Goal: Task Accomplishment & Management: Complete application form

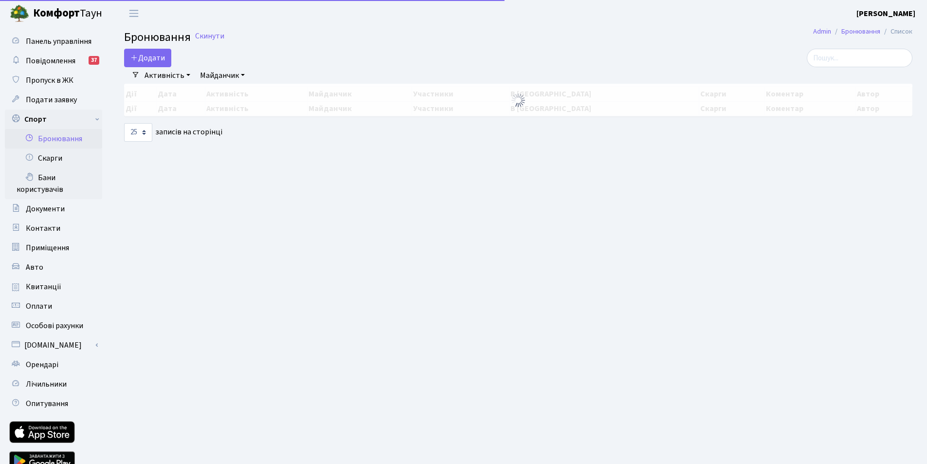
select select "25"
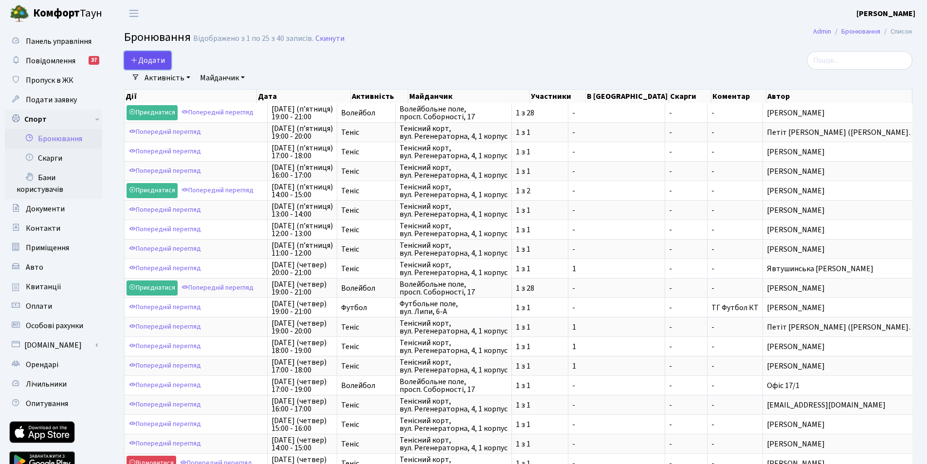
click at [149, 59] on button "Додати" at bounding box center [147, 60] width 47 height 18
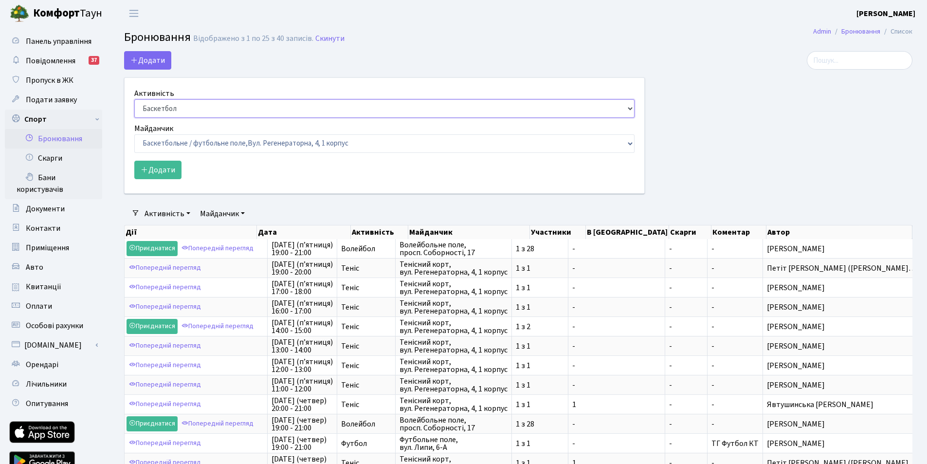
click at [167, 107] on select "Баскетбол Волейбол Йога Катання на роликах Настільний теніс Теніс Футбол Фітнес" at bounding box center [384, 108] width 500 height 18
select select "1"
click at [134, 99] on select "Баскетбол Волейбол Йога Катання на роликах Настільний теніс Теніс Футбол Фітнес" at bounding box center [384, 108] width 500 height 18
click at [171, 143] on select "Баскетбольне / футбольне поле, Вул. Регенераторна, 4, 1 корпус Баскетбольне пол…" at bounding box center [384, 143] width 500 height 18
select select "1"
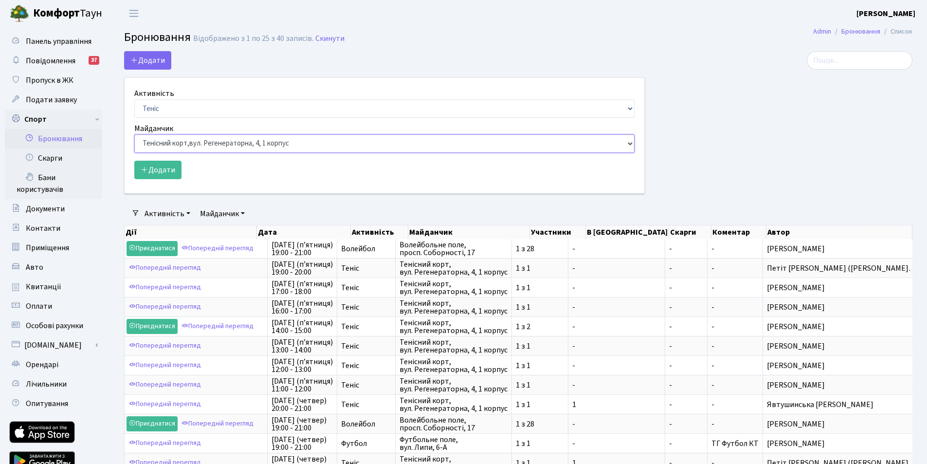
click at [134, 134] on select "Баскетбольне / футбольне поле, Вул. Регенераторна, 4, 1 корпус Баскетбольне пол…" at bounding box center [384, 143] width 500 height 18
click at [162, 174] on button "Додати" at bounding box center [157, 170] width 47 height 18
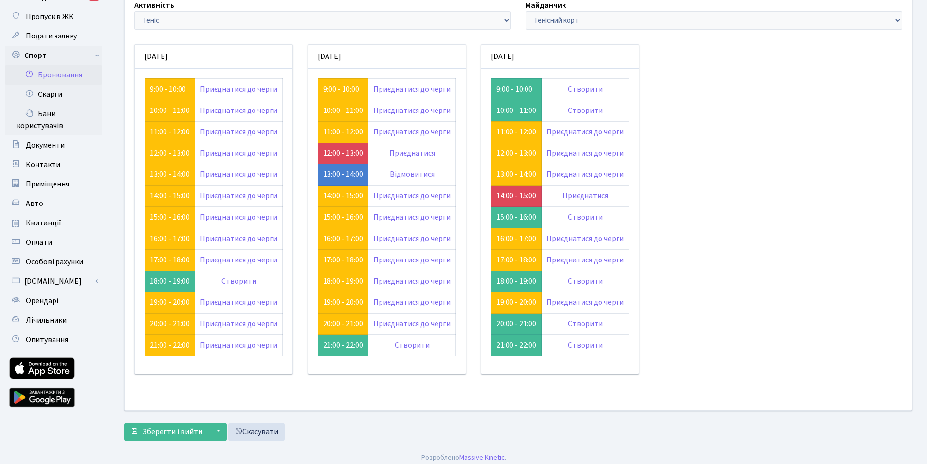
scroll to position [70, 0]
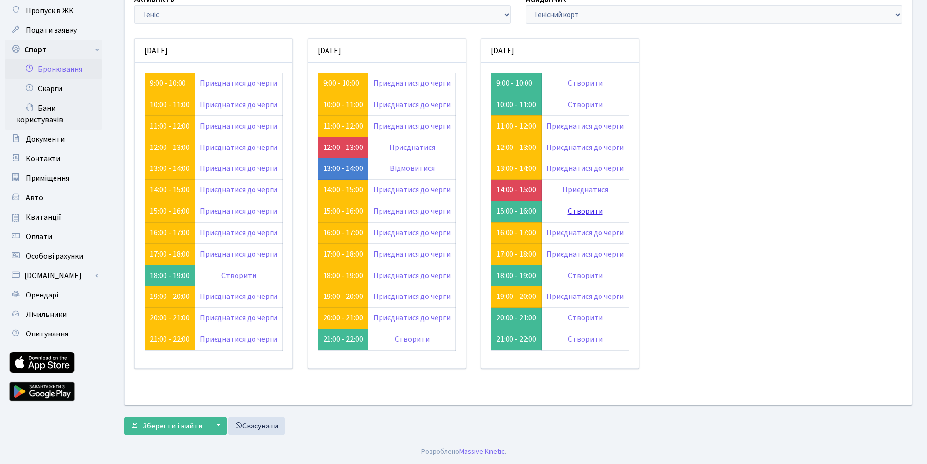
click at [580, 211] on link "Створити" at bounding box center [585, 211] width 35 height 11
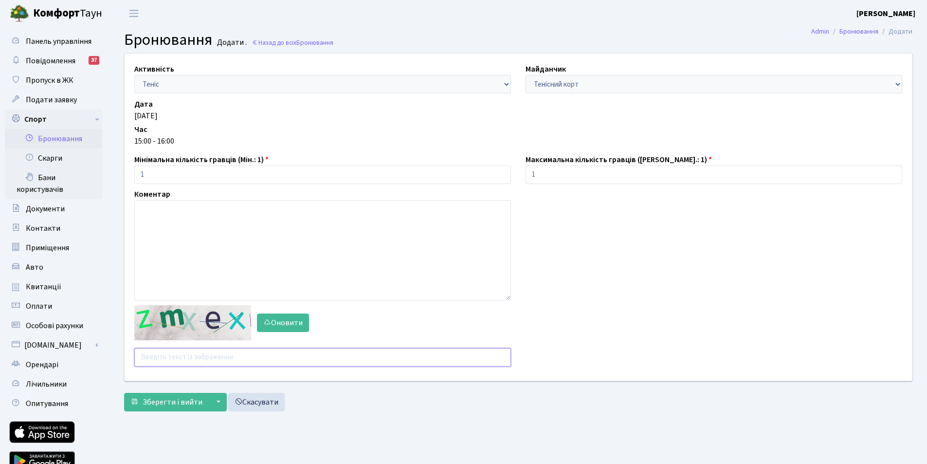
click at [200, 352] on input "text" at bounding box center [322, 357] width 377 height 18
type input "qnjmh"
click at [124, 393] on button "Зберегти і вийти" at bounding box center [166, 402] width 85 height 18
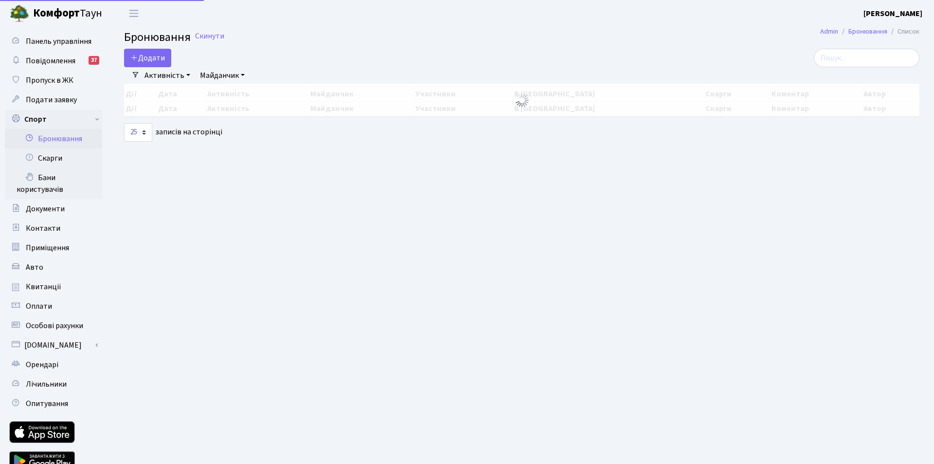
select select "25"
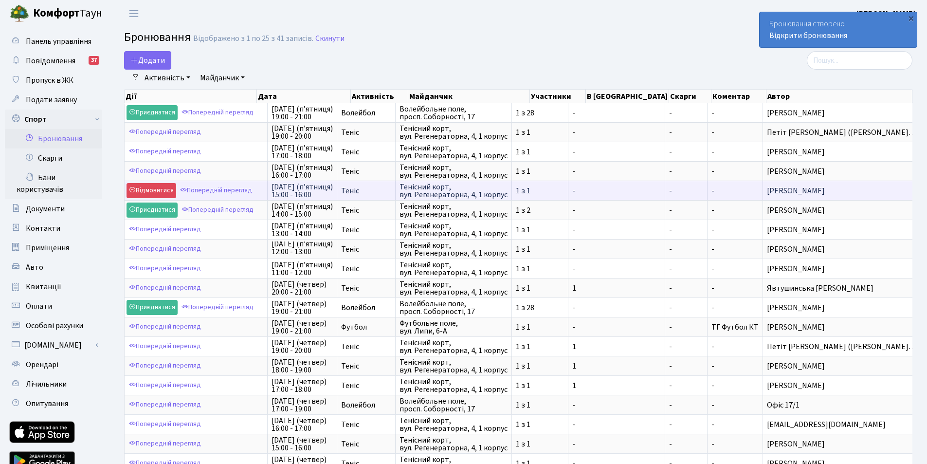
scroll to position [1, 0]
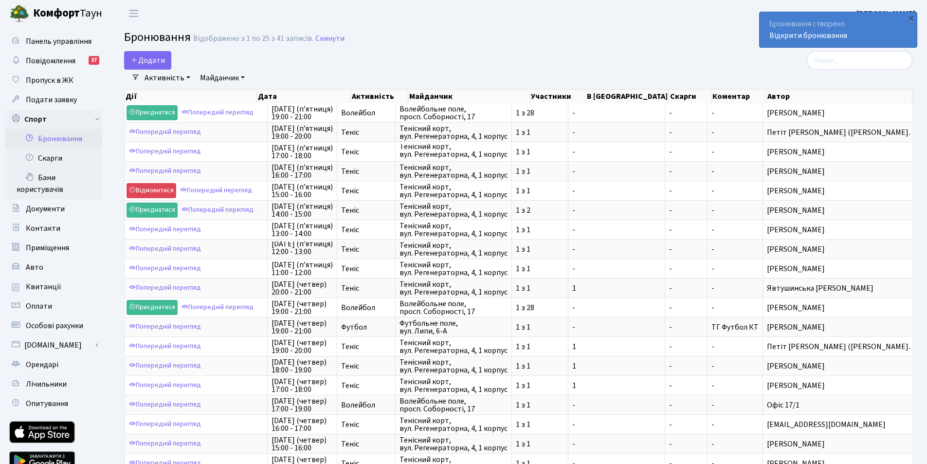
click at [415, 45] on h2 "Бронювання Відображено з 1 по 25 з 41 записів. Скинути" at bounding box center [518, 39] width 788 height 17
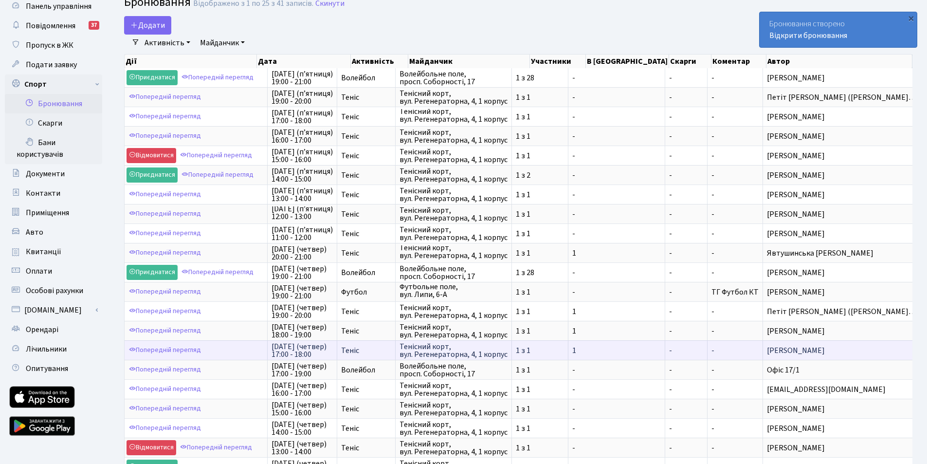
scroll to position [0, 0]
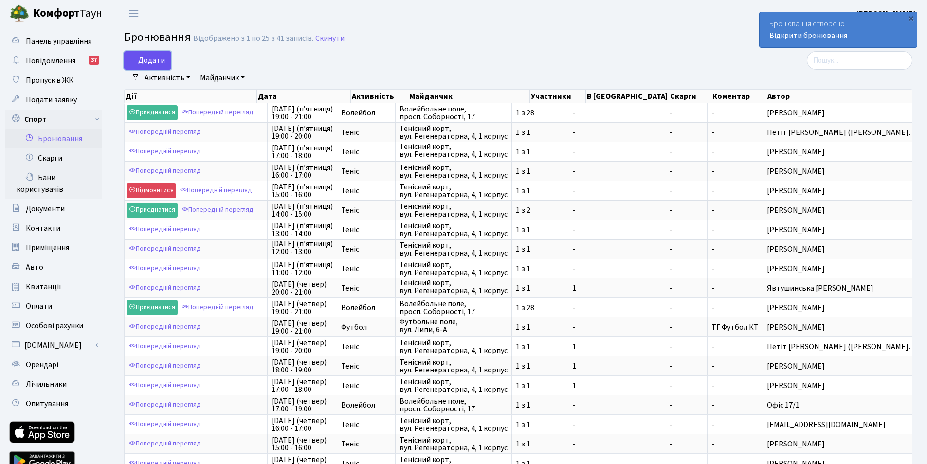
click at [147, 57] on button "Додати" at bounding box center [147, 60] width 47 height 18
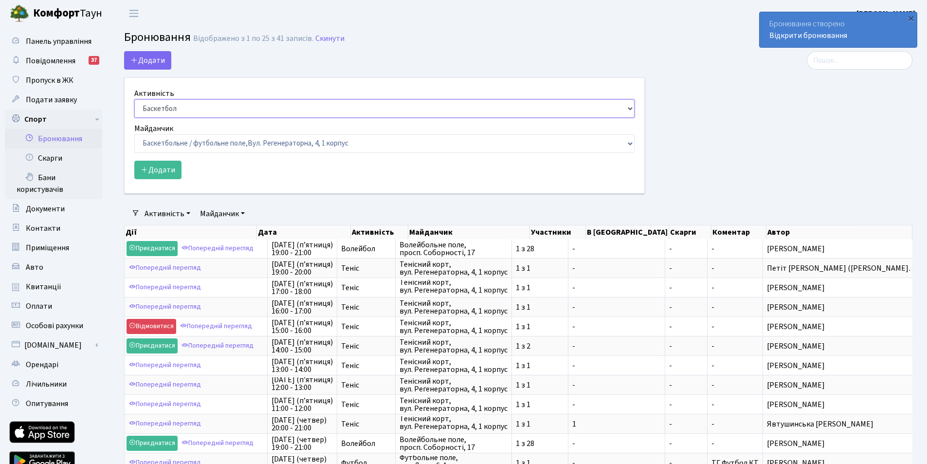
click at [163, 111] on select "Баскетбол Волейбол Йога Катання на роликах Настільний теніс Теніс Футбол Фітнес" at bounding box center [384, 108] width 500 height 18
select select "1"
click at [134, 99] on select "Баскетбол Волейбол Йога Катання на роликах Настільний теніс Теніс Футбол Фітнес" at bounding box center [384, 108] width 500 height 18
click at [166, 144] on select "Баскетбольне / футбольне поле, Вул. Регенераторна, 4, 1 корпус Баскетбольне пол…" at bounding box center [384, 143] width 500 height 18
select select "1"
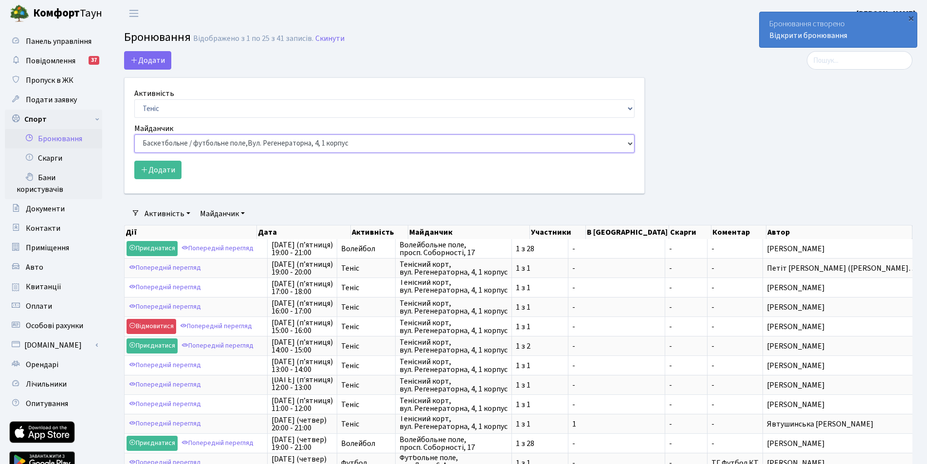
click at [134, 134] on select "Баскетбольне / футбольне поле, Вул. Регенераторна, 4, 1 корпус Баскетбольне пол…" at bounding box center [384, 143] width 500 height 18
click at [156, 170] on button "Додати" at bounding box center [157, 170] width 47 height 18
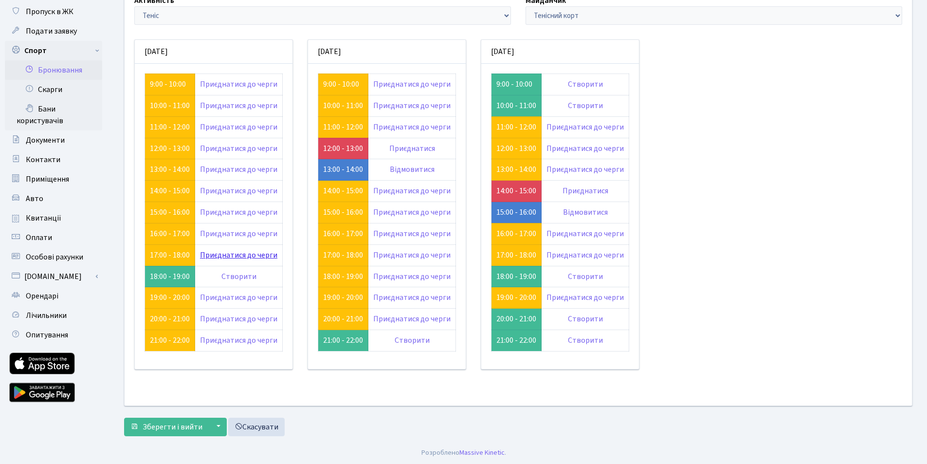
scroll to position [70, 0]
